Goal: Transaction & Acquisition: Purchase product/service

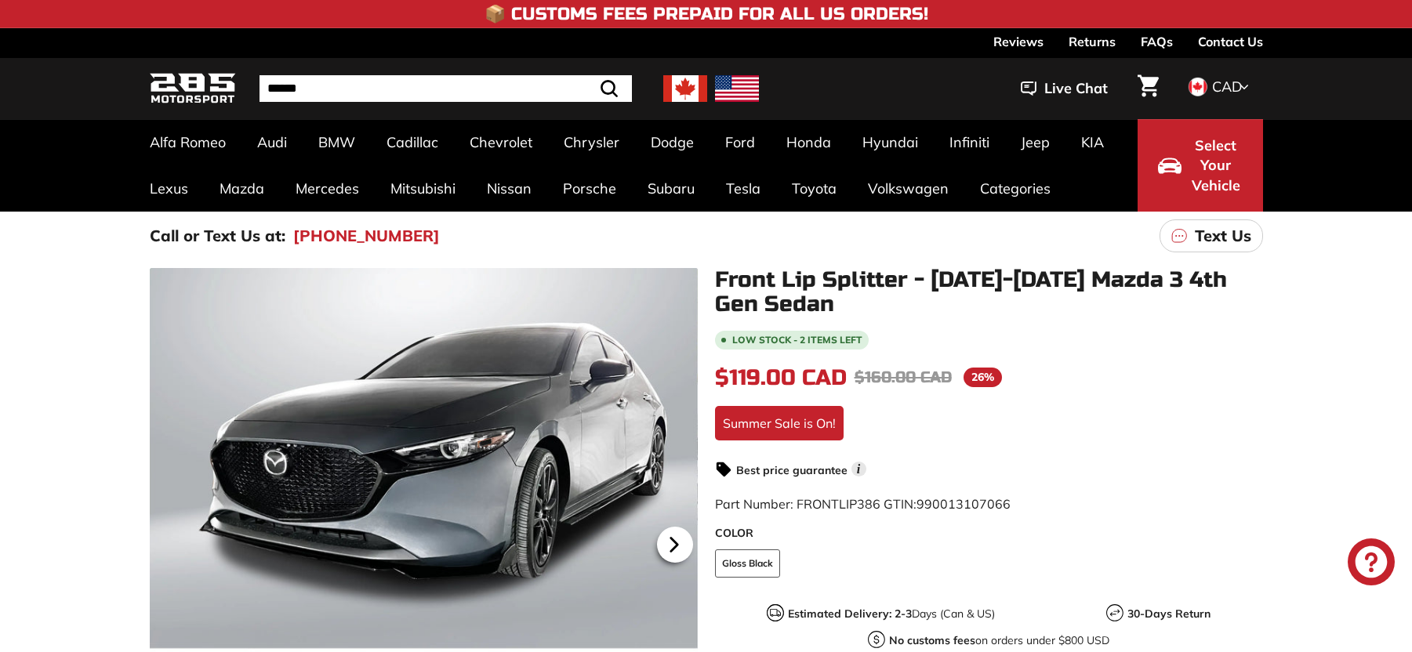
click at [679, 544] on icon at bounding box center [674, 545] width 36 height 36
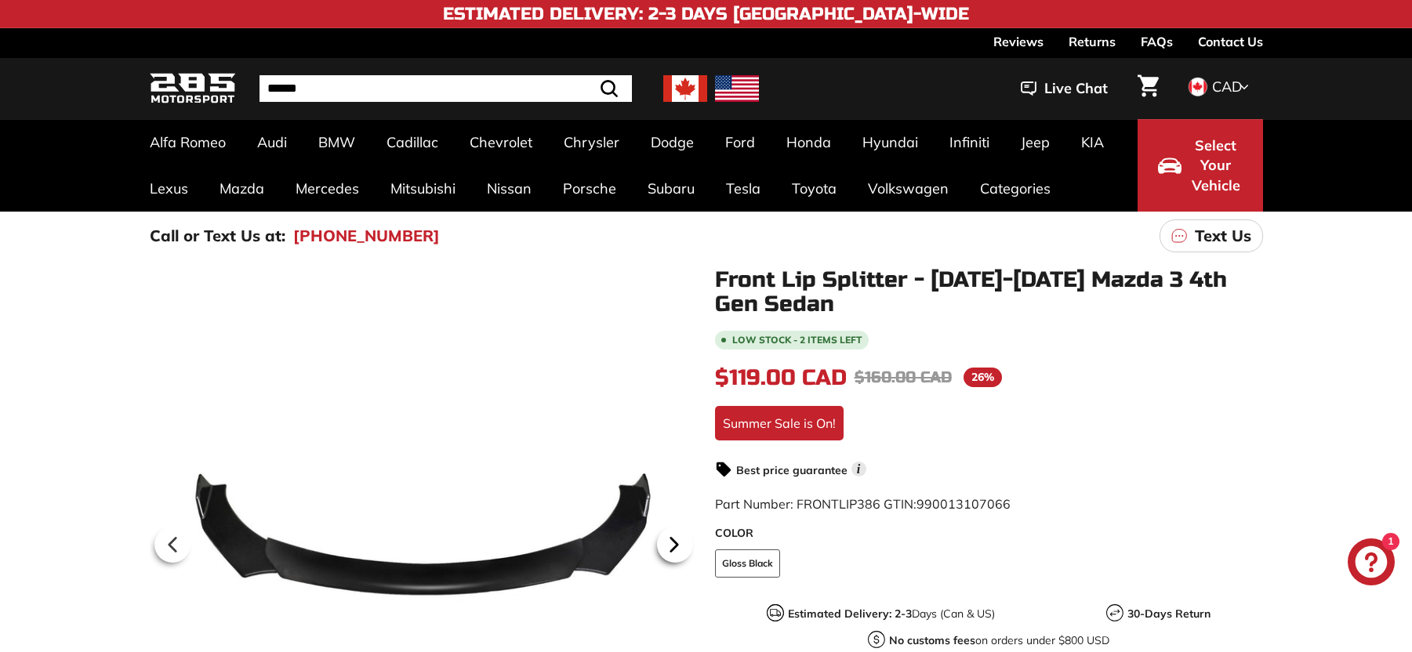
click at [679, 544] on icon at bounding box center [674, 545] width 36 height 36
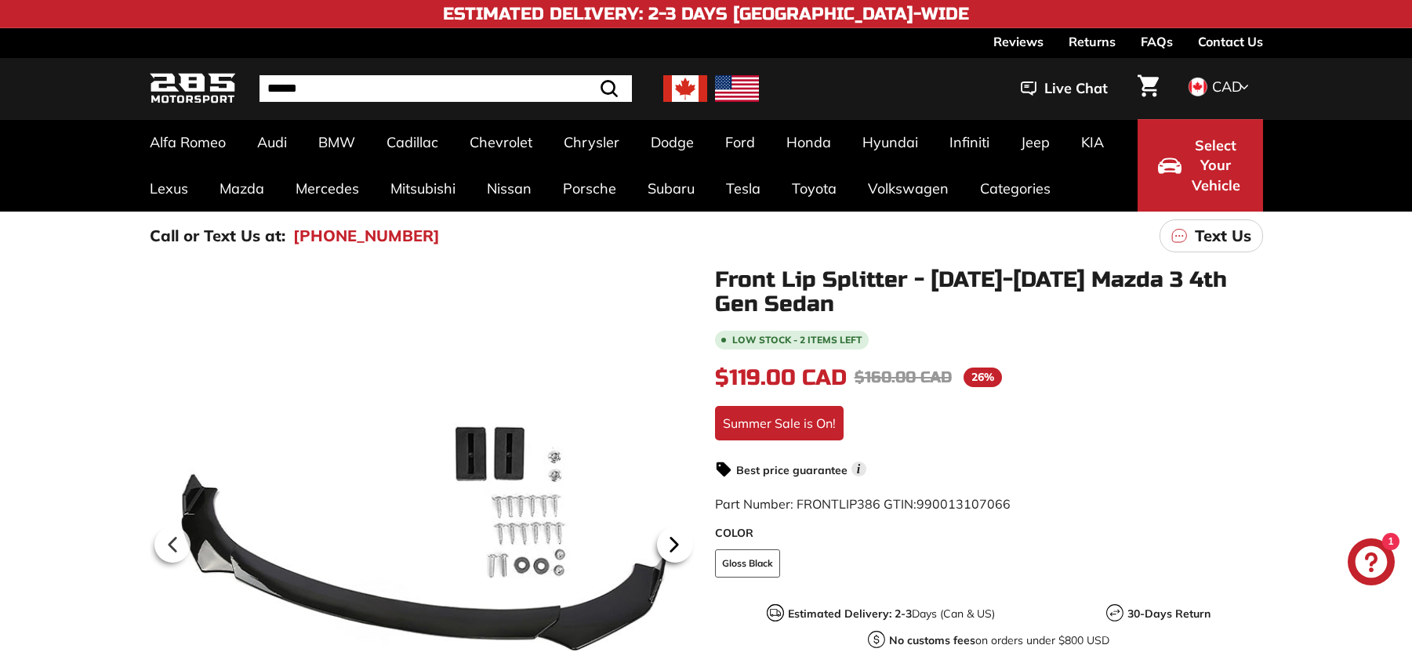
click at [679, 544] on icon at bounding box center [674, 545] width 36 height 36
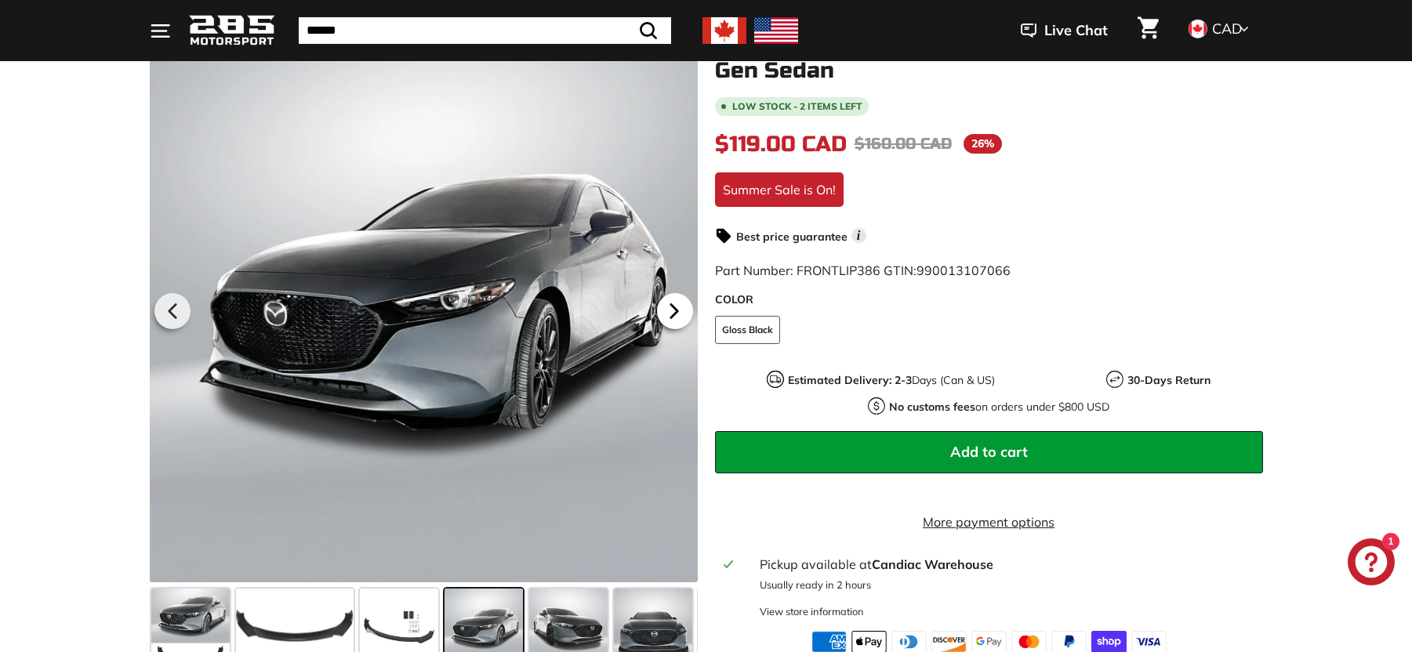
scroll to position [234, 0]
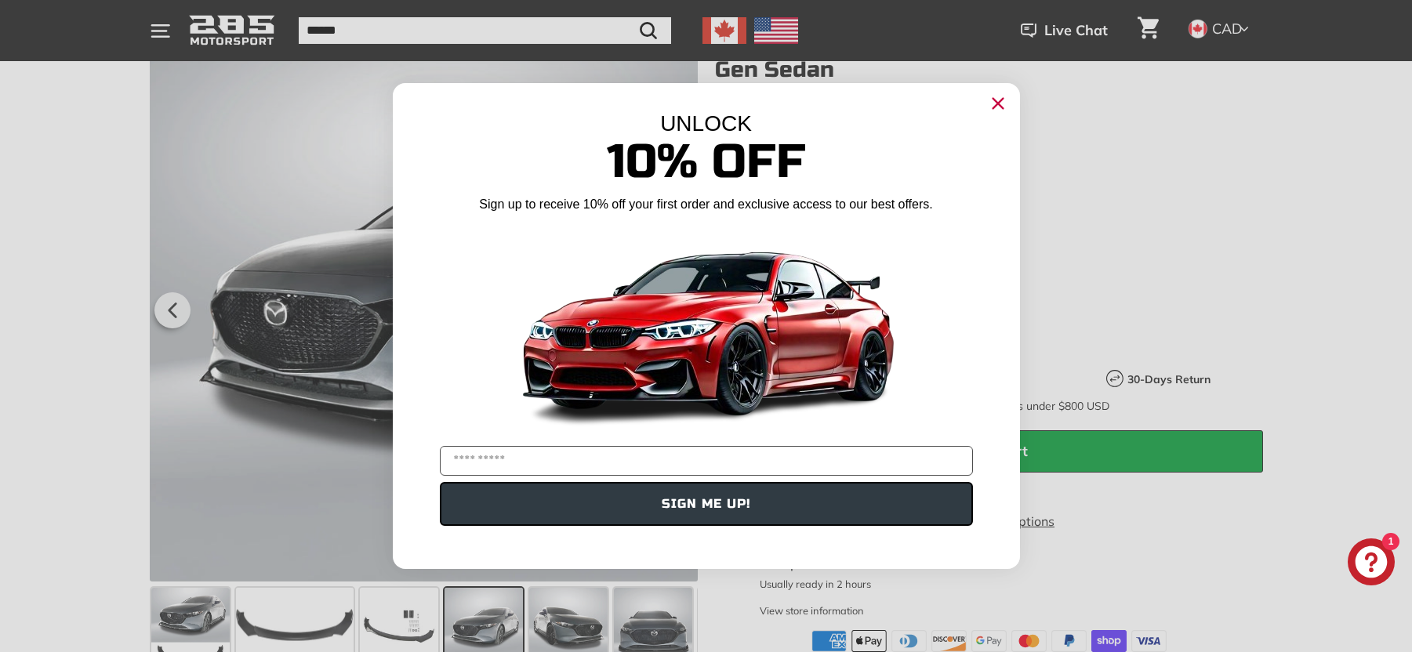
click at [674, 312] on div "UNLOCK 10% Off Sign up to receive 10% off your first order and exclusive access…" at bounding box center [706, 318] width 627 height 470
click at [997, 96] on circle "Close dialog" at bounding box center [998, 104] width 24 height 24
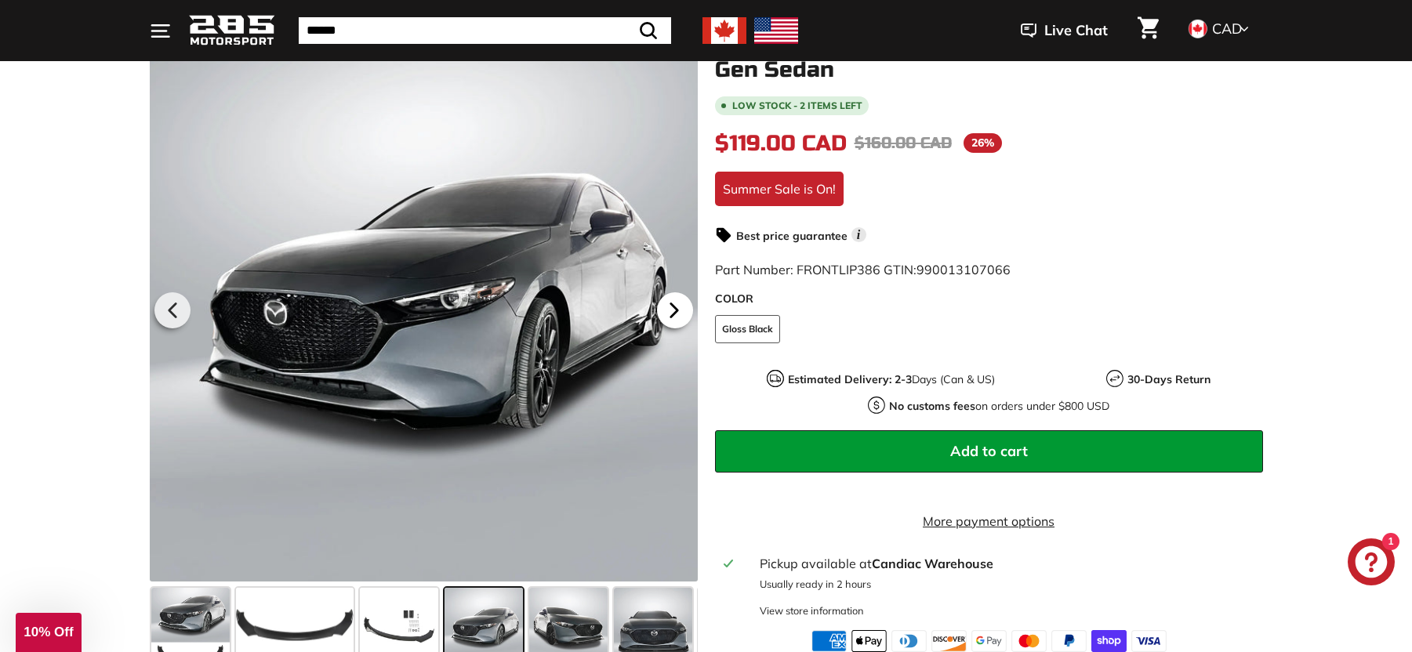
click at [677, 317] on icon at bounding box center [674, 310] width 36 height 36
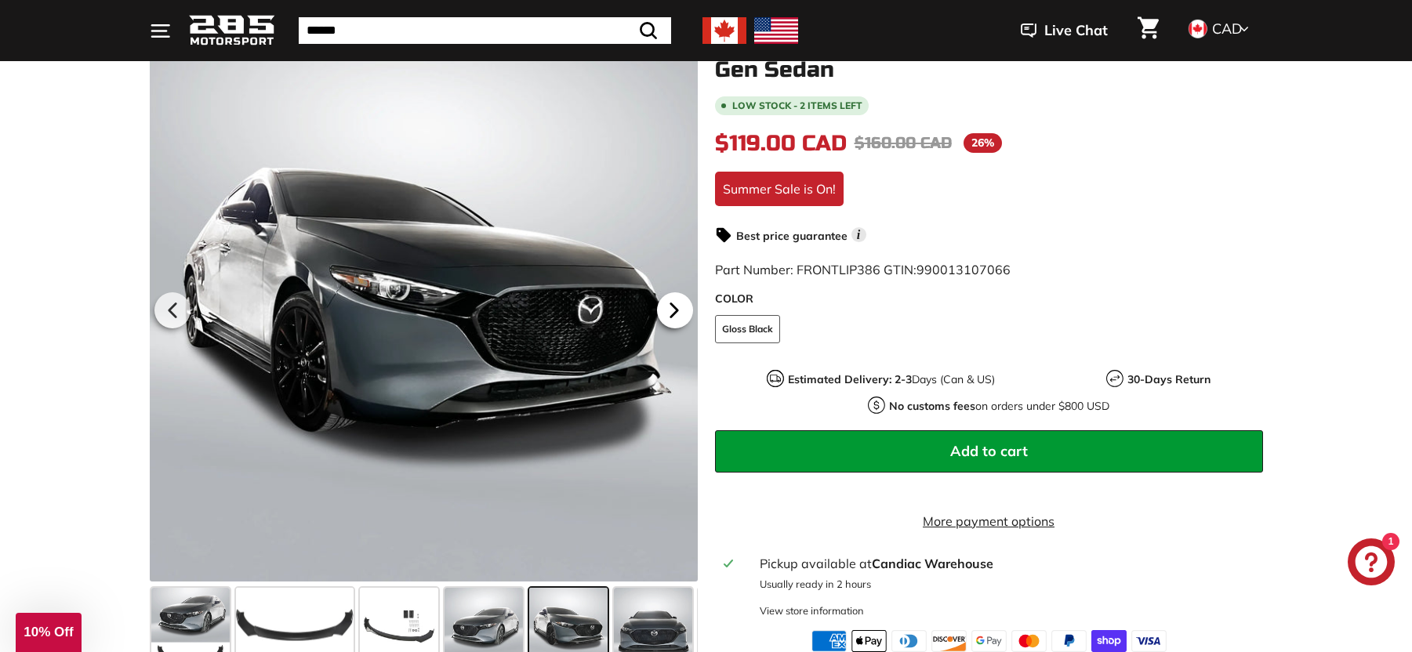
click at [677, 317] on icon at bounding box center [674, 310] width 36 height 36
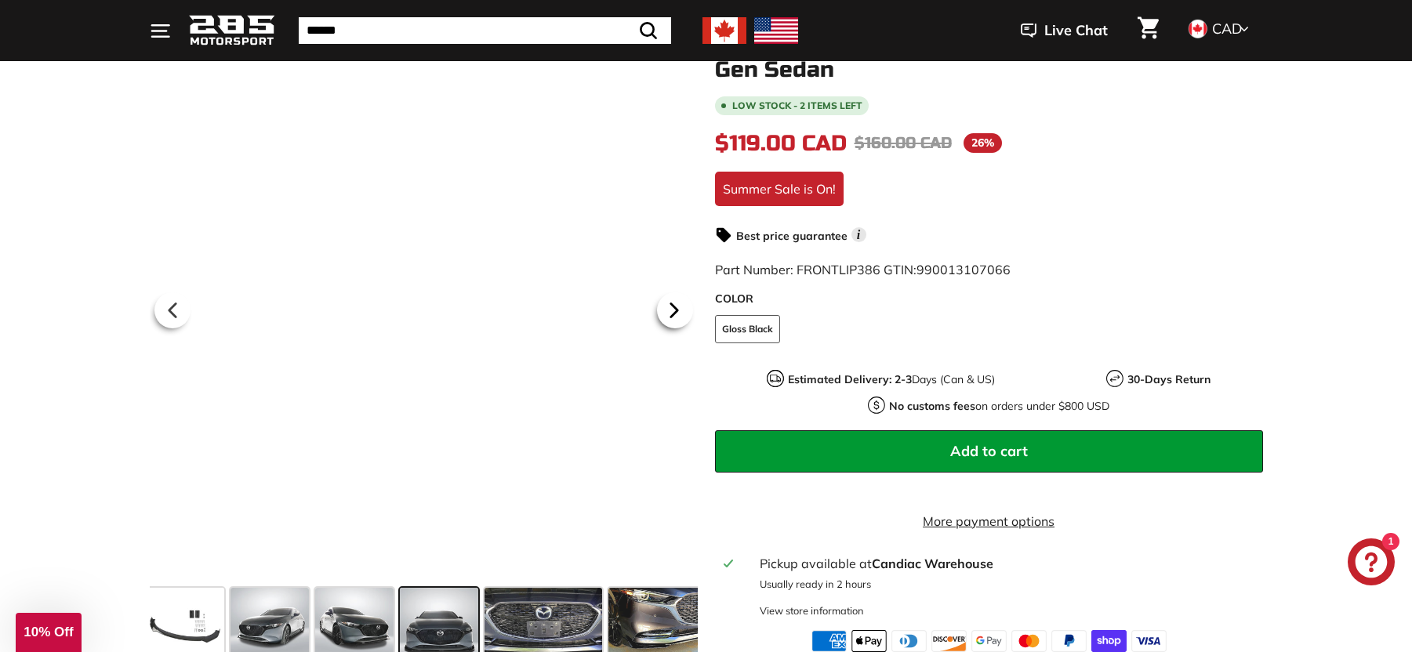
scroll to position [0, 230]
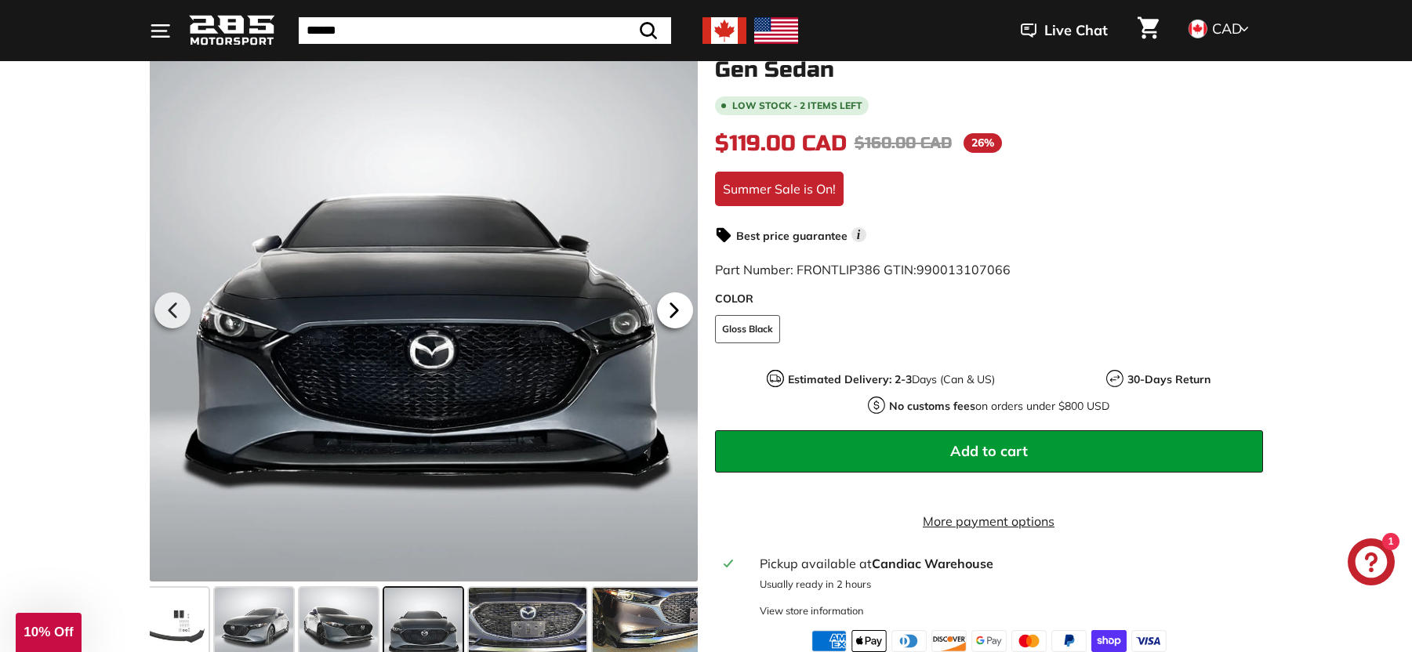
click at [677, 317] on icon at bounding box center [674, 310] width 36 height 36
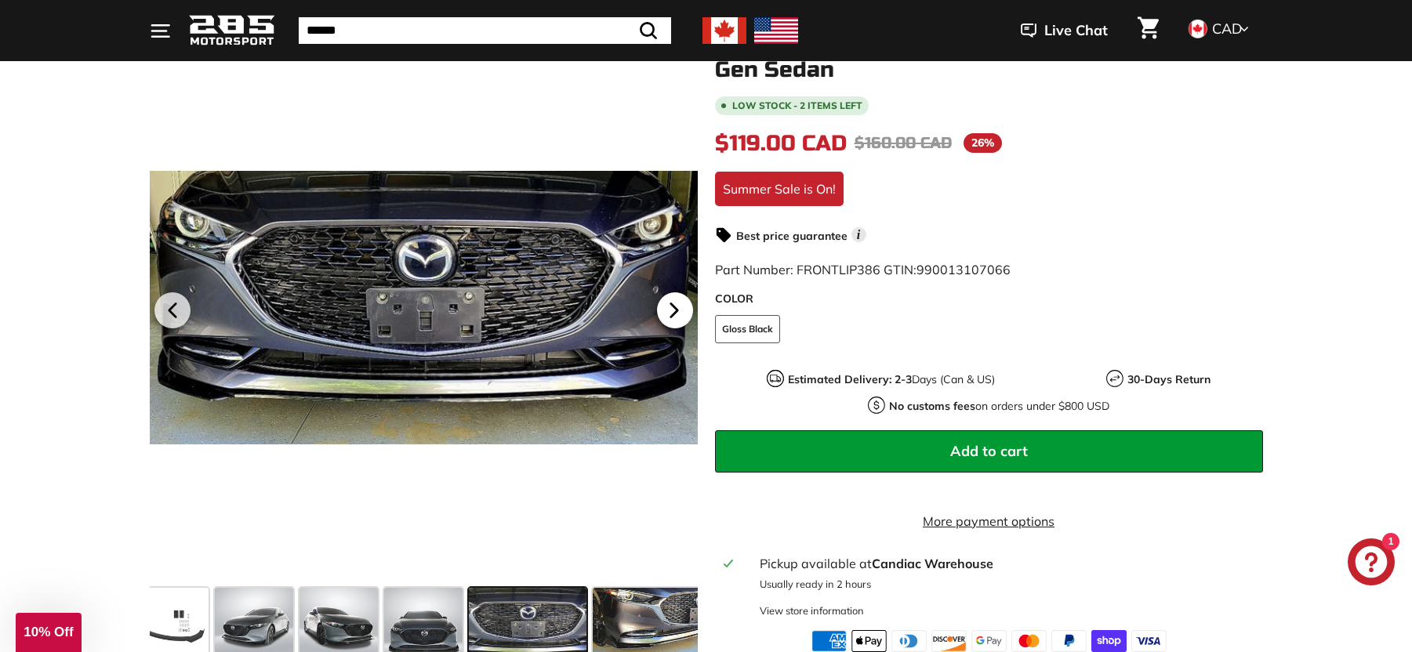
click at [677, 317] on icon at bounding box center [674, 310] width 36 height 36
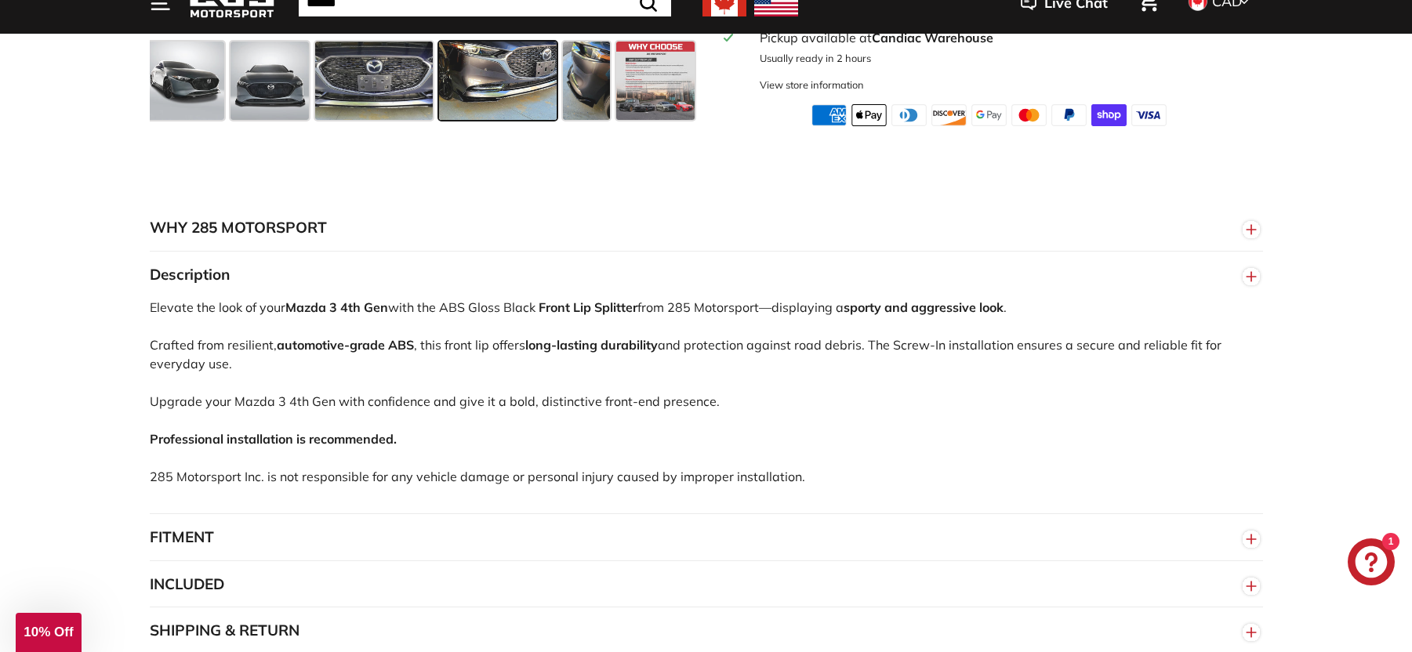
scroll to position [782, 0]
